Goal: Information Seeking & Learning: Check status

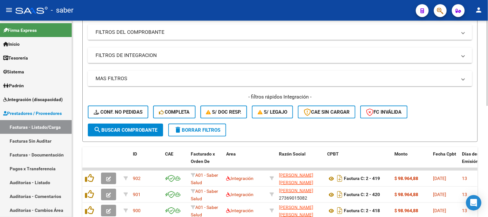
scroll to position [77, 0]
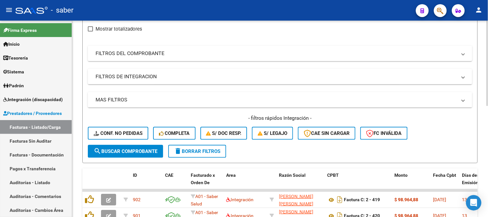
click at [192, 53] on mat-panel-title "FILTROS DEL COMPROBANTE" at bounding box center [276, 53] width 361 height 7
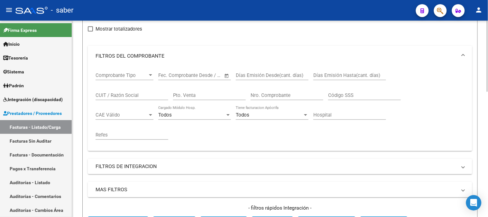
click at [108, 97] on input "CUIT / Razón Social" at bounding box center [132, 95] width 73 height 6
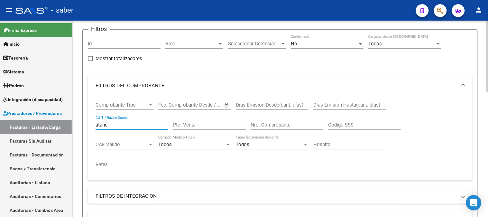
scroll to position [0, 0]
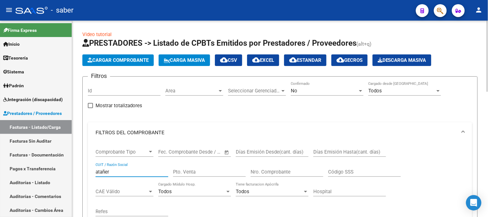
type input "atañer"
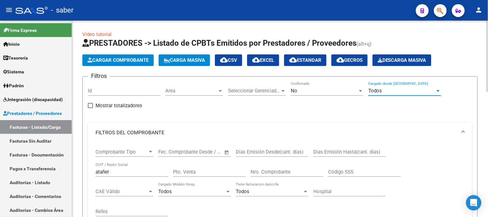
click at [391, 89] on div "Todos" at bounding box center [401, 91] width 67 height 6
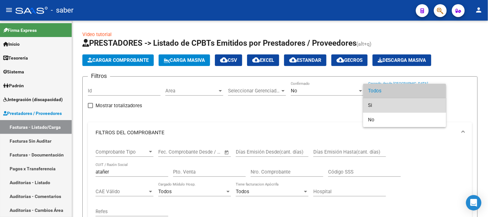
click at [374, 105] on span "Si" at bounding box center [404, 105] width 73 height 14
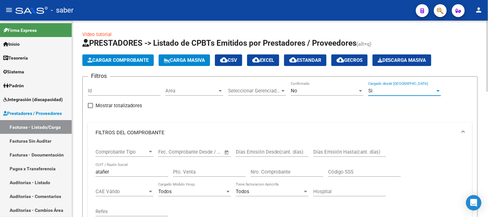
click at [381, 91] on div "Si" at bounding box center [401, 91] width 67 height 6
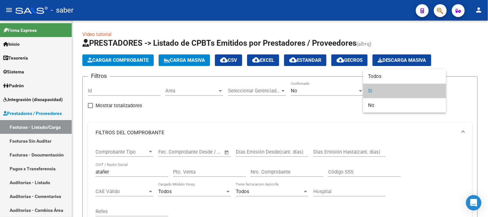
click at [380, 97] on span "Si" at bounding box center [404, 91] width 73 height 14
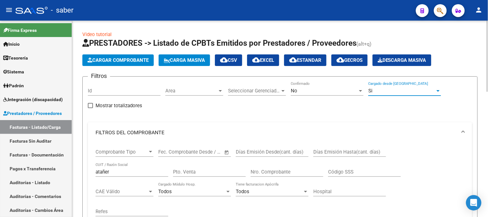
drag, startPoint x: 380, startPoint y: 79, endPoint x: 380, endPoint y: 84, distance: 4.5
click at [380, 84] on form "Filtros Id Area Area Seleccionar Gerenciador Seleccionar Gerenciador No Confirm…" at bounding box center [279, 202] width 395 height 253
click at [380, 92] on div "Si" at bounding box center [401, 91] width 67 height 6
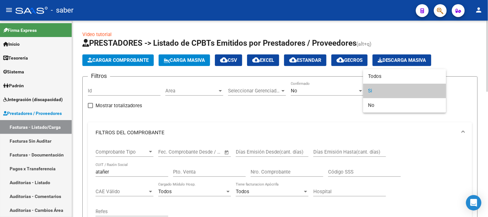
click at [387, 66] on div at bounding box center [244, 108] width 488 height 217
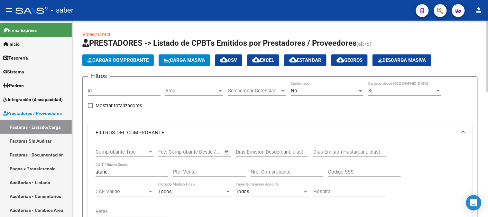
click at [387, 72] on app-list-header "PRESTADORES -> Listado de CPBTs Emitidos por Prestadores / Proveedores (alt+q) …" at bounding box center [279, 183] width 395 height 291
click at [381, 99] on div "Si Cargado desde [GEOGRAPHIC_DATA]" at bounding box center [404, 92] width 73 height 20
click at [384, 92] on div "Si" at bounding box center [401, 91] width 67 height 6
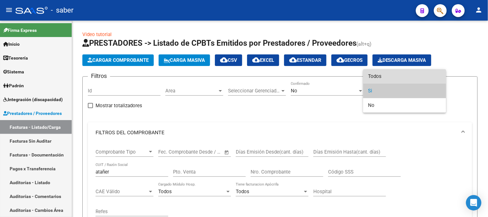
click at [384, 75] on span "Todos" at bounding box center [404, 76] width 73 height 14
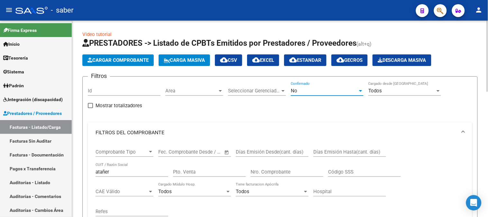
click at [343, 92] on div "No" at bounding box center [324, 91] width 67 height 6
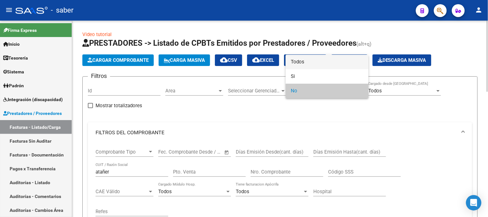
drag, startPoint x: 310, startPoint y: 65, endPoint x: 304, endPoint y: 70, distance: 7.5
click at [309, 65] on span "Todos" at bounding box center [327, 62] width 73 height 14
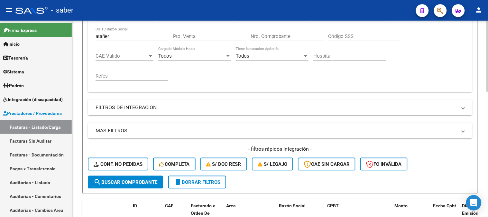
scroll to position [143, 0]
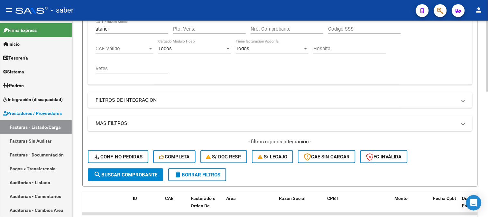
click at [126, 174] on span "search Buscar Comprobante" at bounding box center [126, 175] width 64 height 6
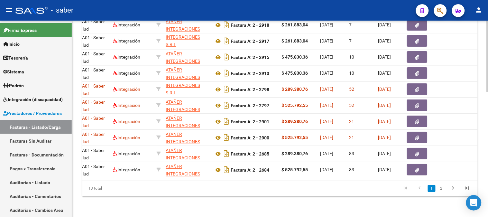
scroll to position [0, 0]
